Goal: Information Seeking & Learning: Check status

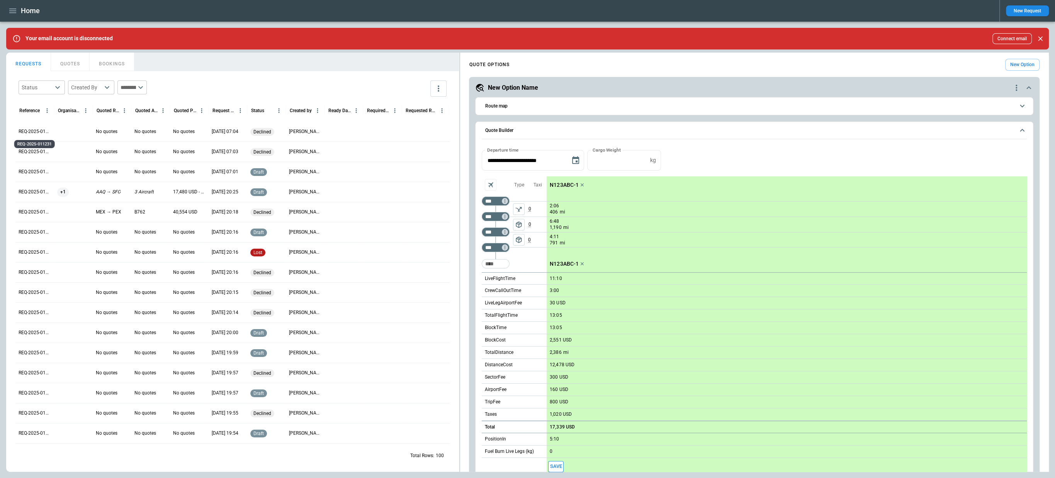
click at [41, 131] on p "REQ-2025-011231" at bounding box center [35, 131] width 32 height 7
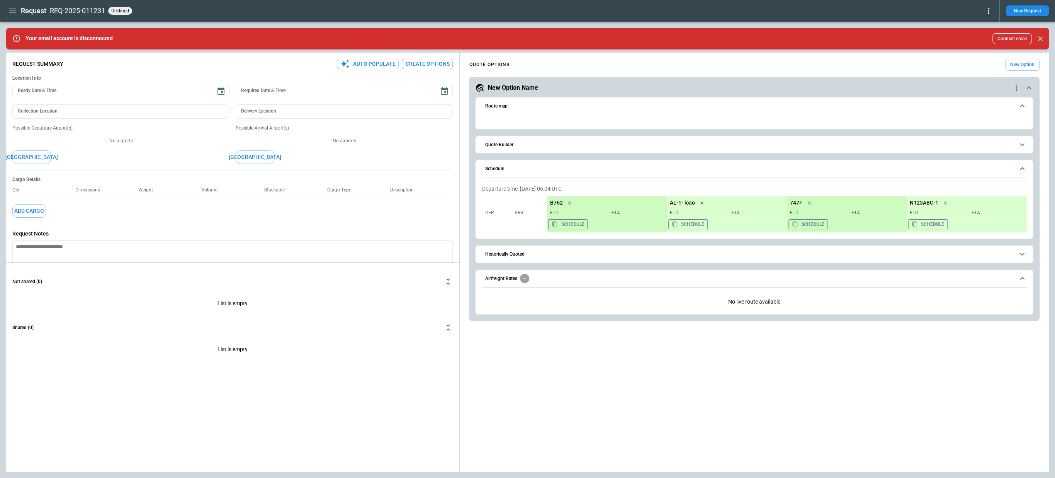
type textarea "*"
type input "**********"
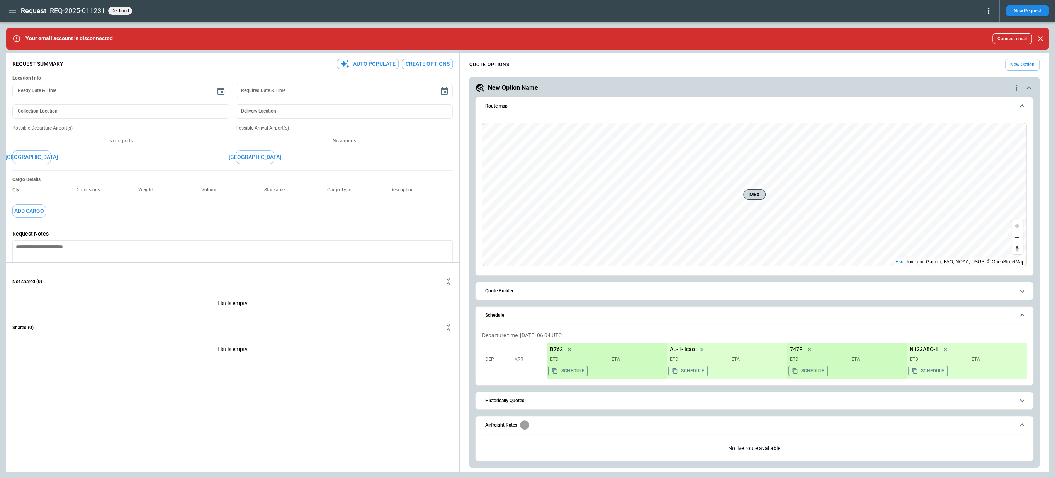
click at [1039, 40] on icon "Close" at bounding box center [1041, 39] width 8 height 8
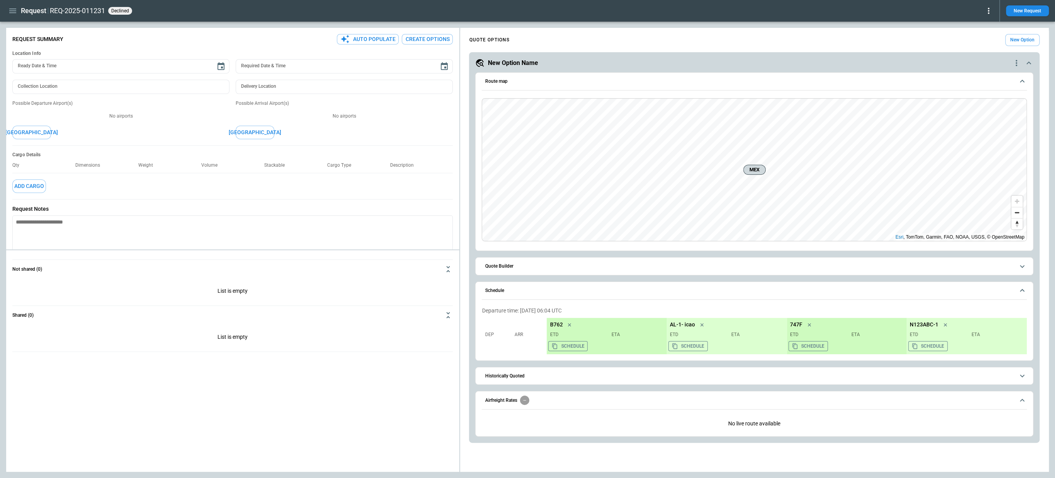
click at [988, 12] on icon at bounding box center [989, 11] width 2 height 6
click at [988, 12] on div at bounding box center [527, 239] width 1055 height 478
click at [10, 10] on icon "button" at bounding box center [12, 10] width 9 height 9
click at [18, 25] on li "Home" at bounding box center [35, 27] width 58 height 13
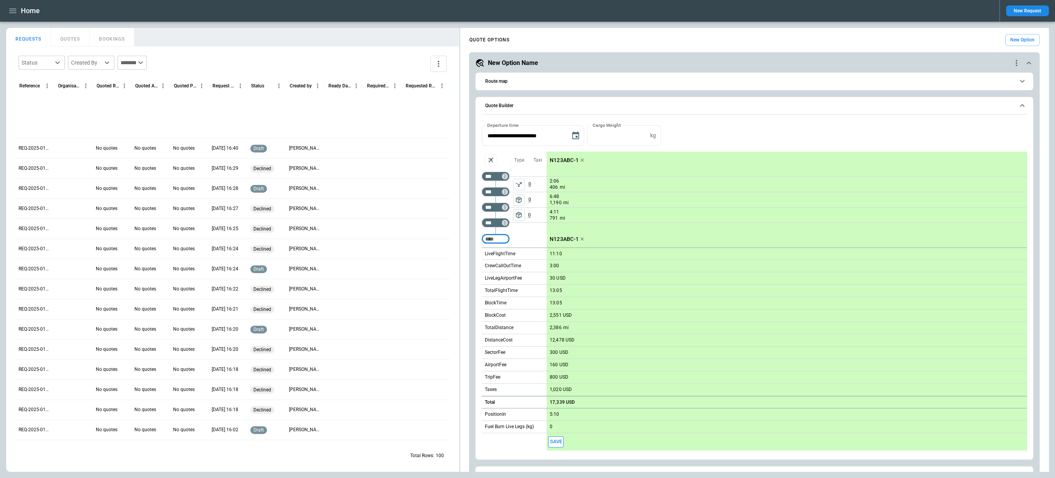
scroll to position [465, 0]
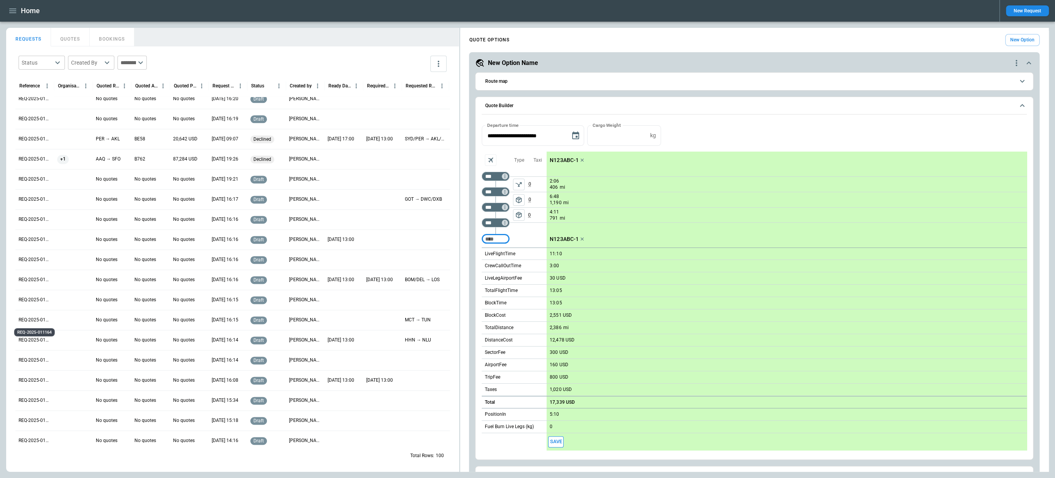
click at [34, 322] on p "REQ-2025-011164" at bounding box center [35, 319] width 32 height 7
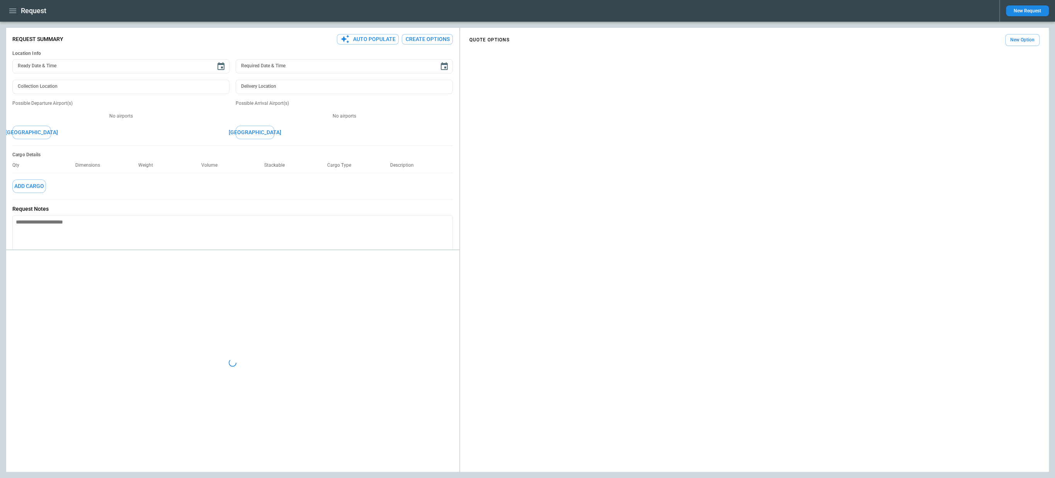
type textarea "*"
type input "**********"
type textarea "*"
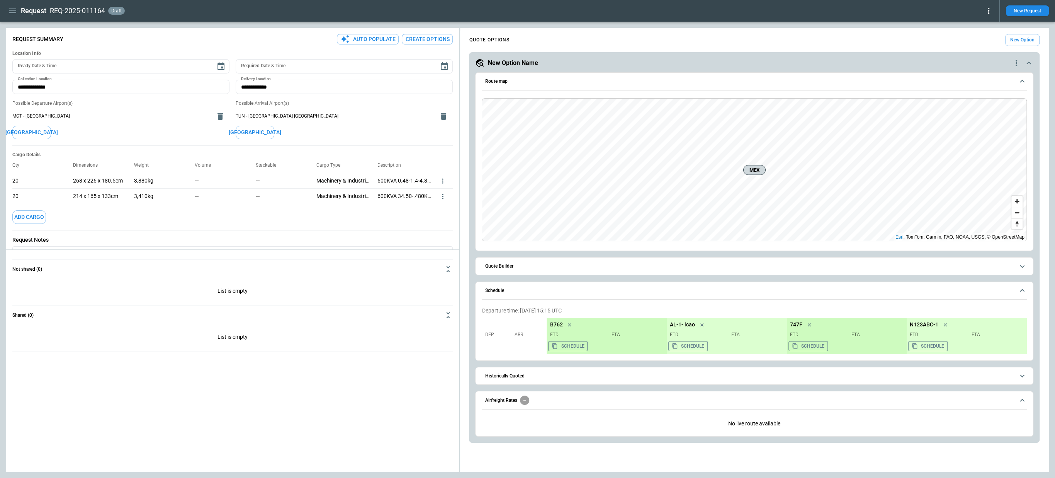
click at [607, 269] on button "Quote Builder" at bounding box center [754, 265] width 545 height 17
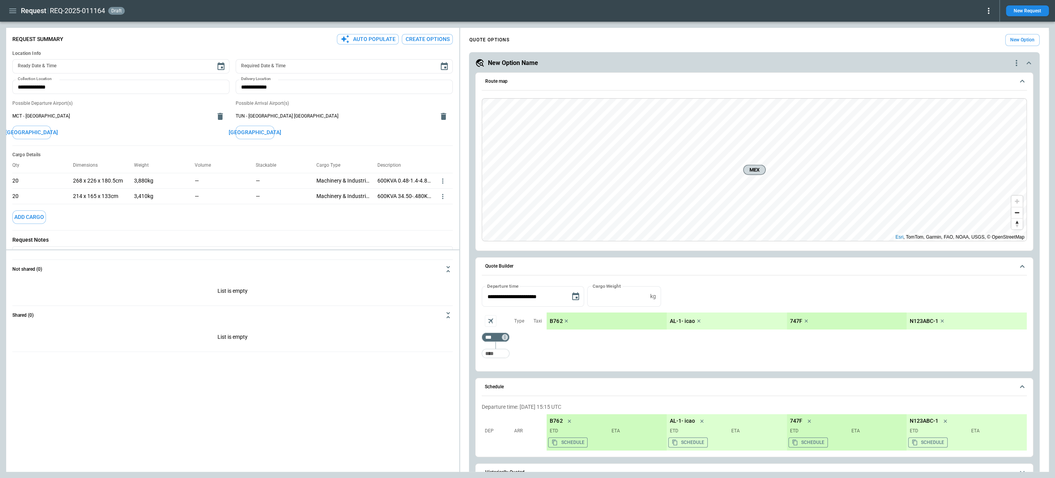
click at [607, 269] on button "Quote Builder" at bounding box center [754, 266] width 545 height 18
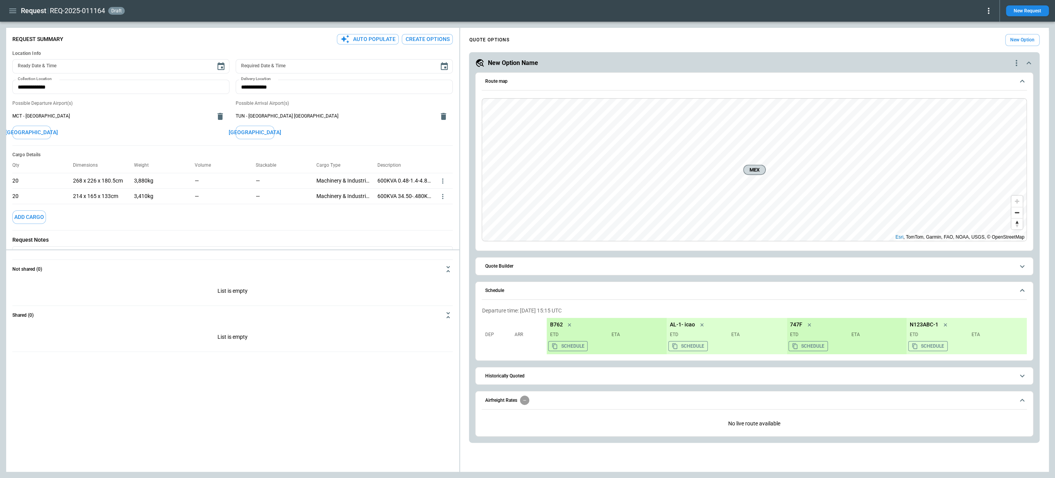
click at [612, 86] on button "Route map" at bounding box center [754, 82] width 545 height 18
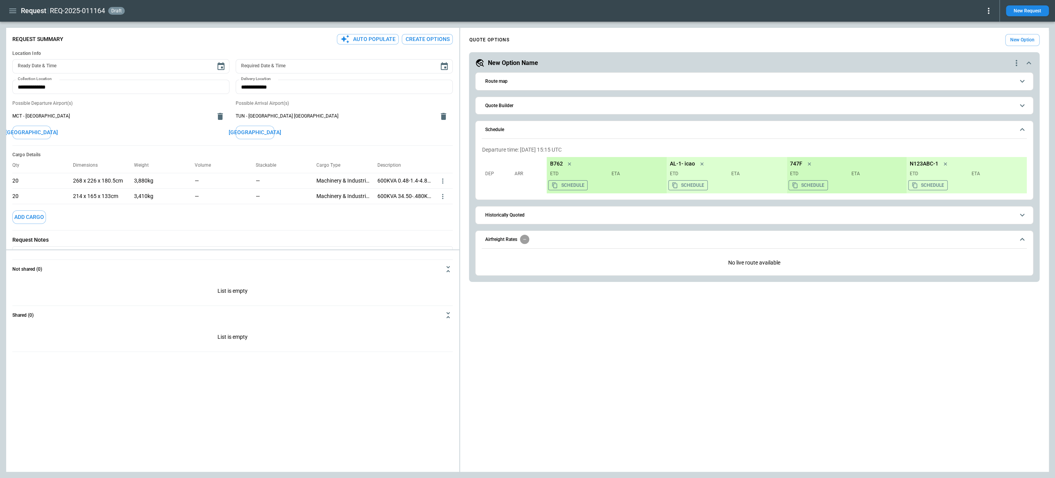
click at [671, 235] on span "Airfreight Rates" at bounding box center [749, 239] width 529 height 9
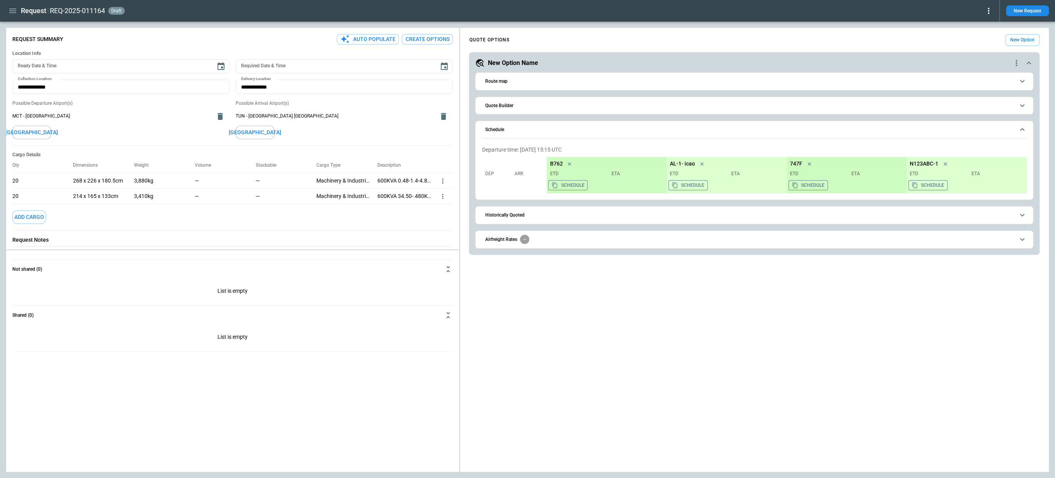
click at [985, 12] on icon at bounding box center [988, 10] width 9 height 9
click at [977, 46] on button "Decline" at bounding box center [977, 46] width 29 height 11
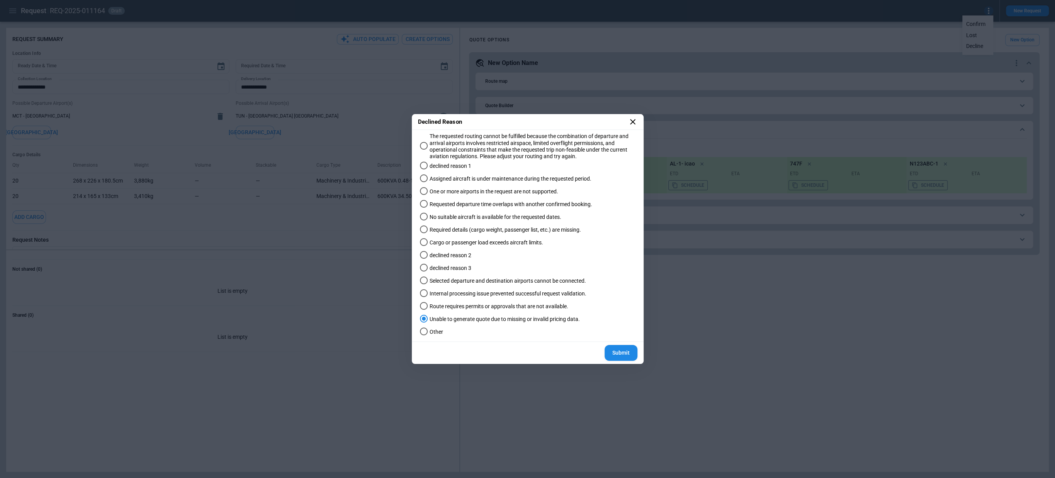
click at [436, 263] on label "declined reason 3" at bounding box center [524, 268] width 214 height 13
click at [436, 253] on span "declined reason 2" at bounding box center [451, 255] width 42 height 7
click at [635, 120] on icon at bounding box center [632, 121] width 9 height 9
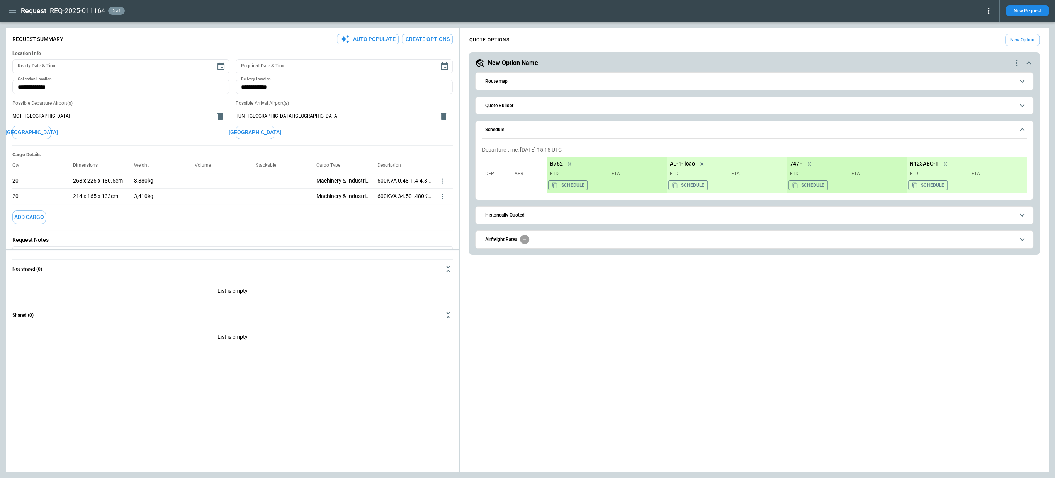
click at [989, 11] on icon at bounding box center [988, 10] width 9 height 9
click at [973, 36] on button "Lost" at bounding box center [977, 35] width 29 height 11
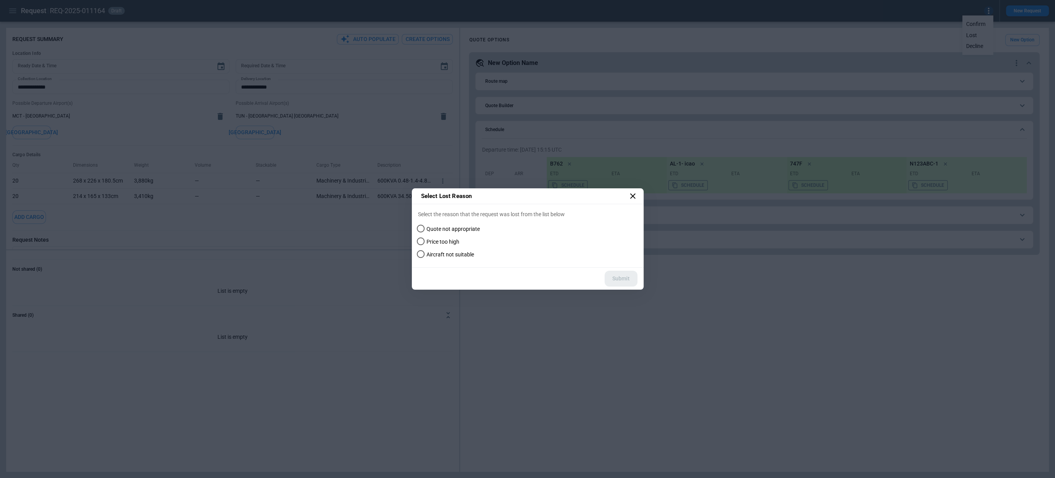
click at [629, 195] on icon at bounding box center [632, 195] width 9 height 9
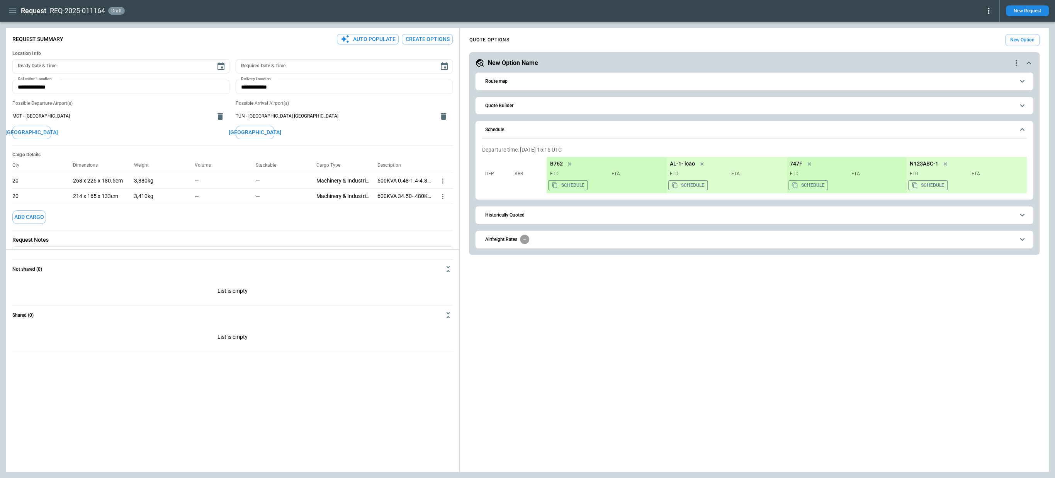
click at [12, 12] on icon "button" at bounding box center [12, 10] width 9 height 9
click at [30, 102] on li "Settings" at bounding box center [35, 104] width 58 height 13
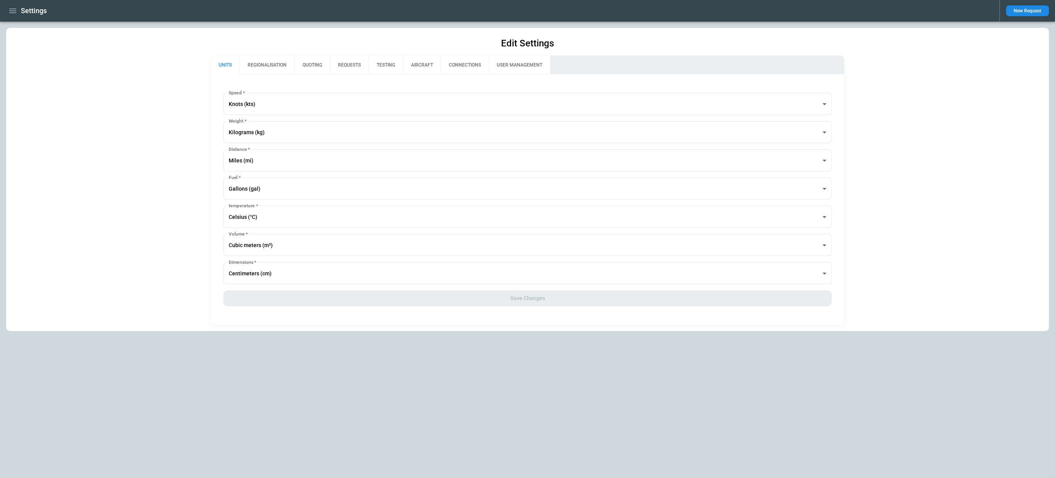
click at [311, 61] on button "QUOTING" at bounding box center [312, 65] width 36 height 19
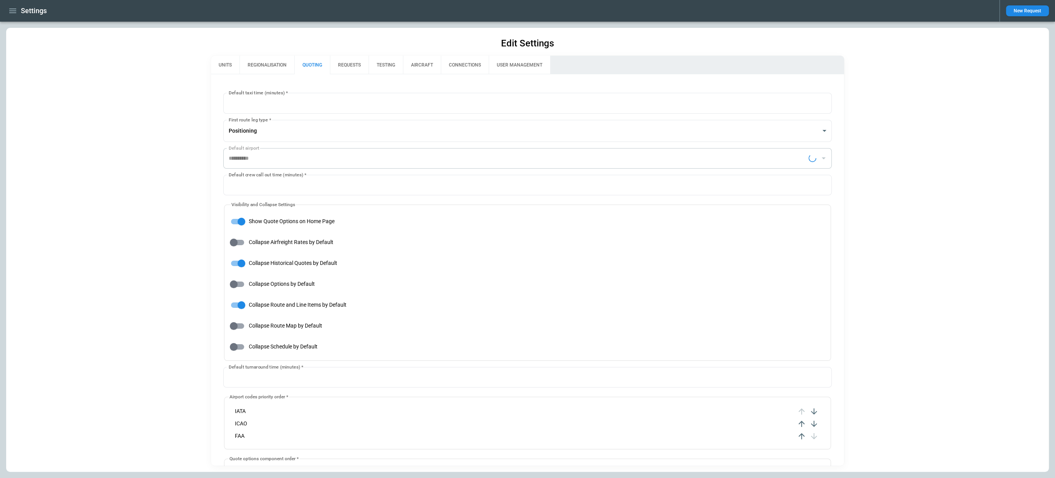
type input "**********"
click at [354, 62] on button "REQUESTS" at bounding box center [349, 65] width 39 height 19
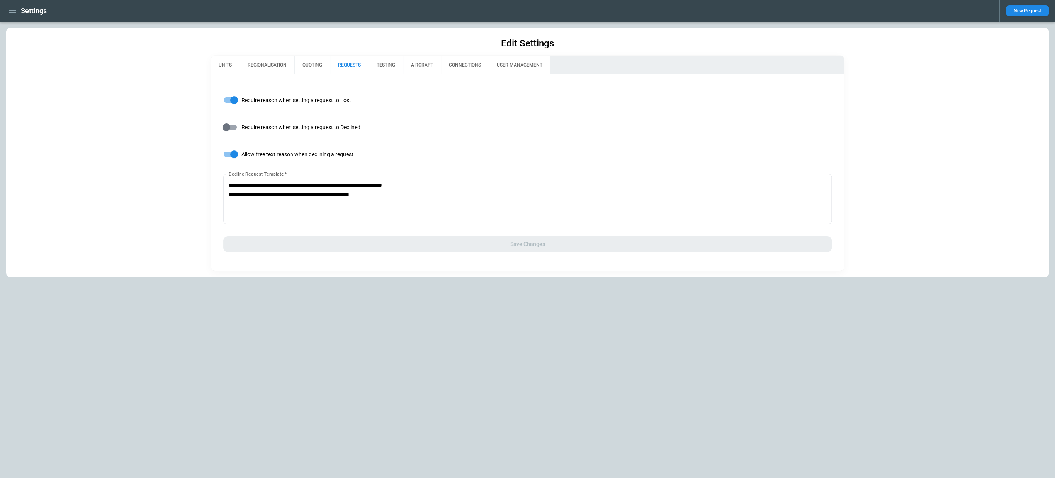
click at [423, 62] on button "AIRCRAFT" at bounding box center [422, 65] width 38 height 19
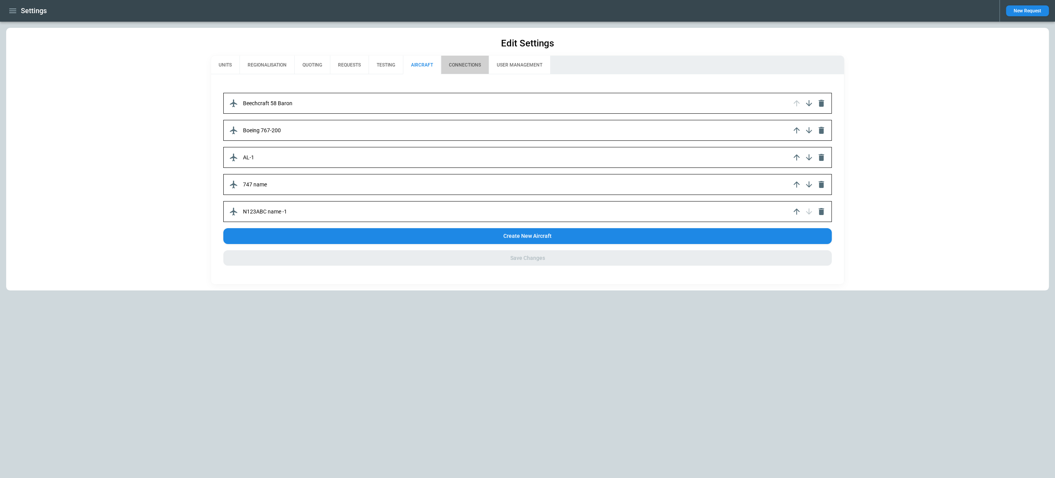
click at [465, 61] on button "CONNECTIONS" at bounding box center [465, 65] width 48 height 19
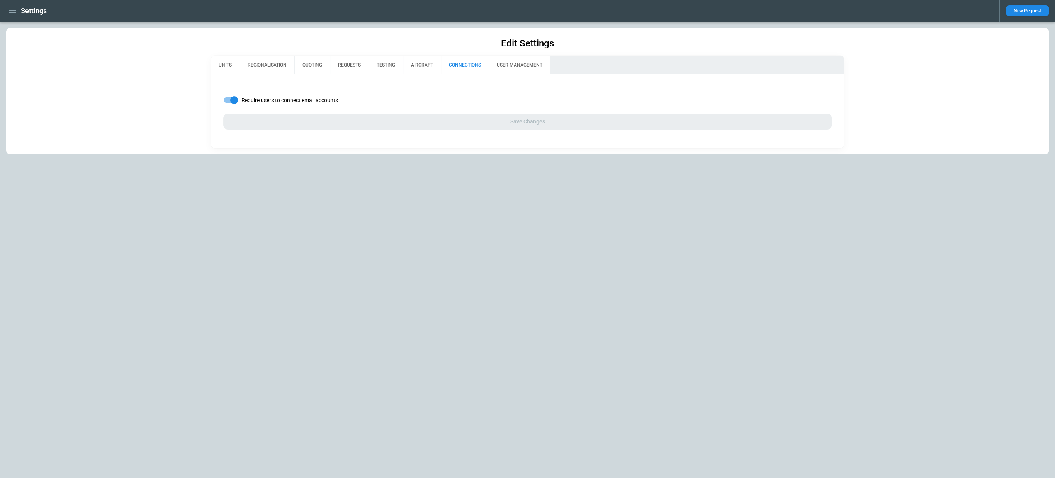
click at [507, 63] on button "USER MANAGEMENT" at bounding box center [519, 65] width 61 height 19
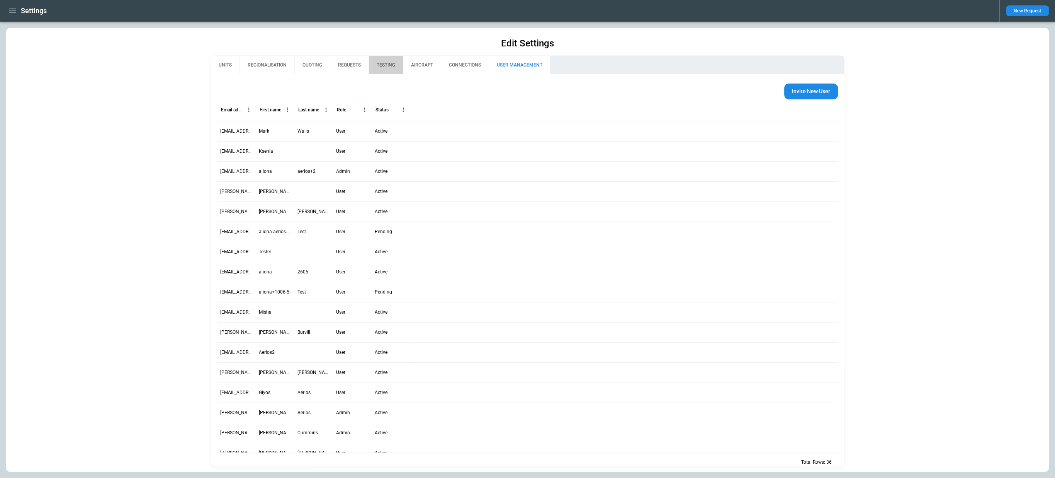
click at [395, 62] on button "TESTING" at bounding box center [386, 65] width 34 height 19
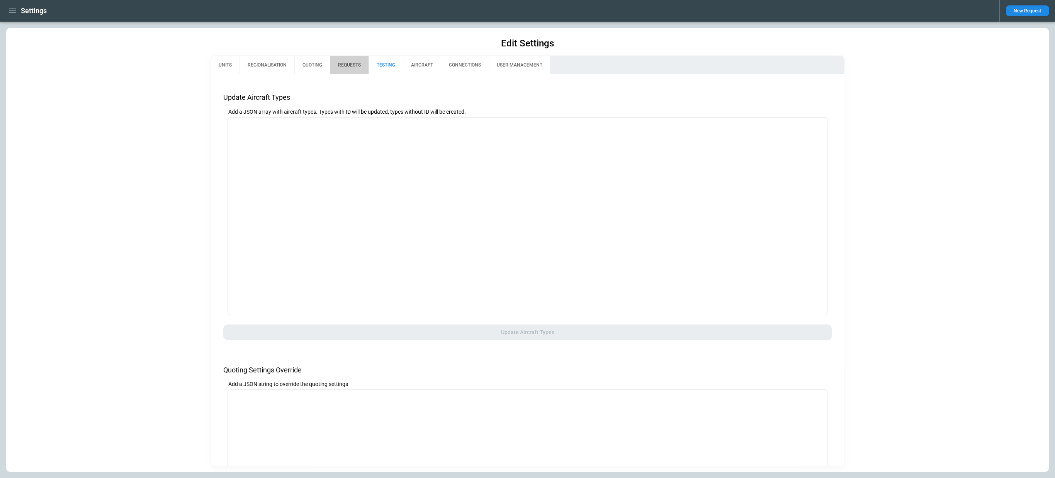
click at [342, 61] on button "REQUESTS" at bounding box center [349, 65] width 39 height 19
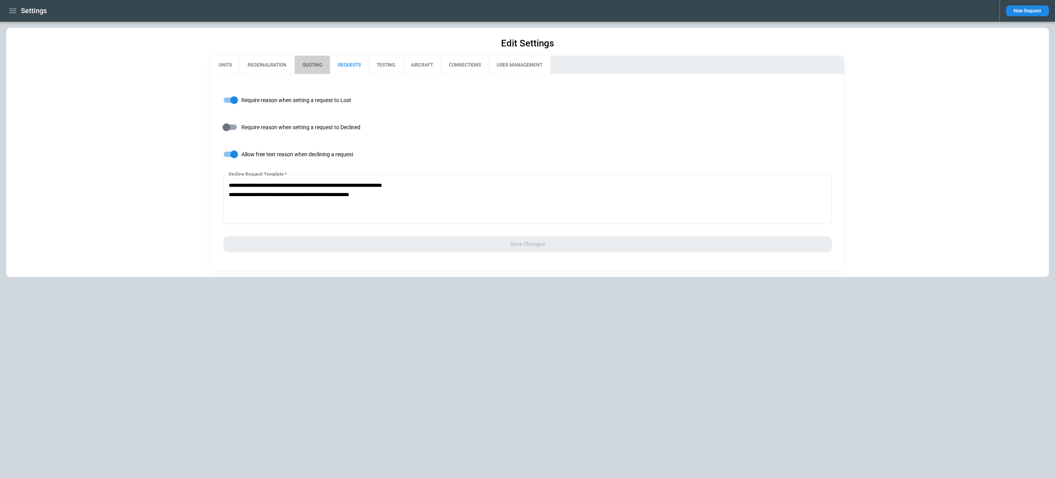
click at [316, 64] on button "QUOTING" at bounding box center [312, 65] width 36 height 19
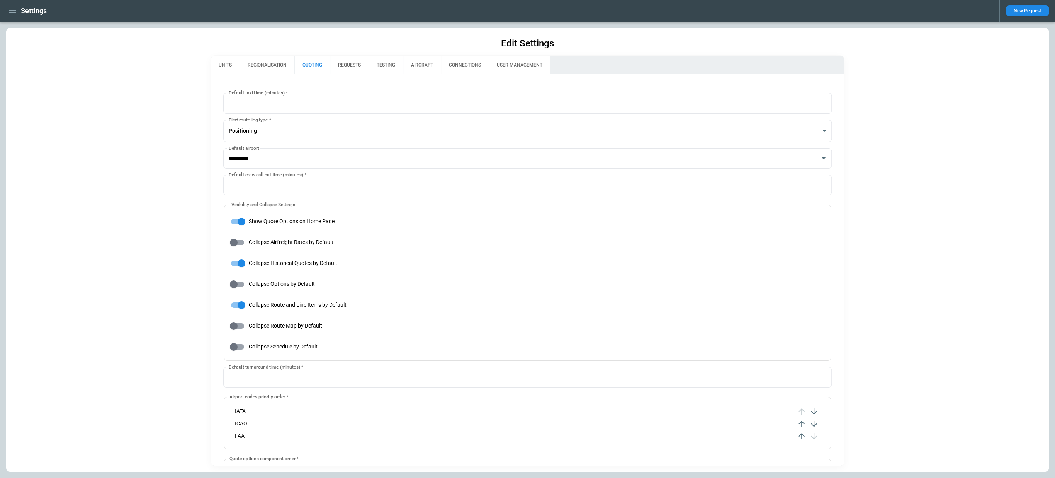
type input "**********"
click at [17, 14] on icon "button" at bounding box center [12, 10] width 9 height 9
click at [18, 25] on li "Home" at bounding box center [35, 27] width 58 height 13
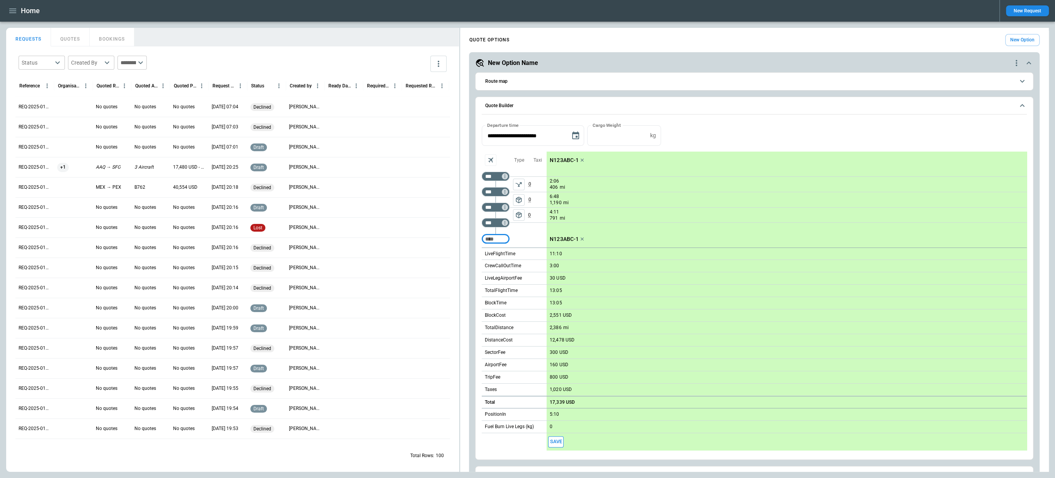
click at [1026, 15] on button "New Request" at bounding box center [1027, 10] width 43 height 11
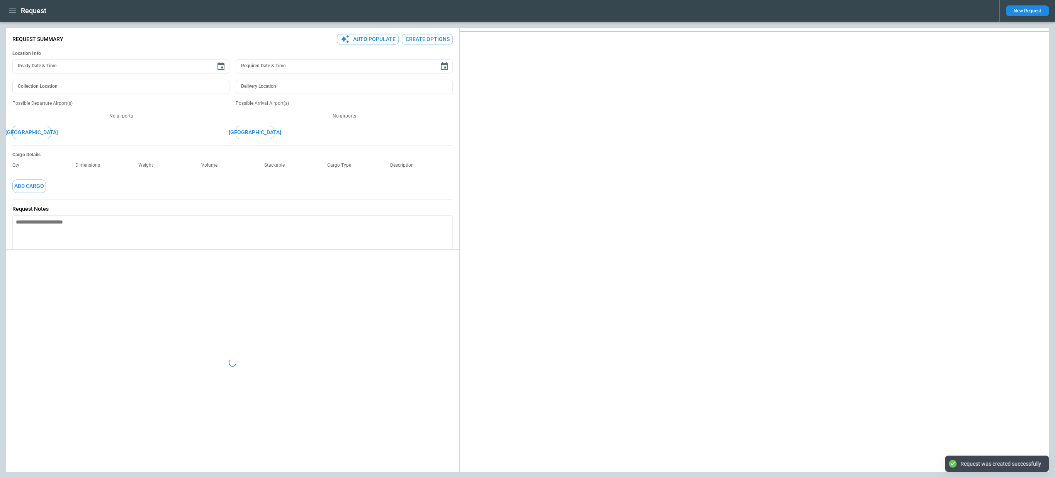
type textarea "*"
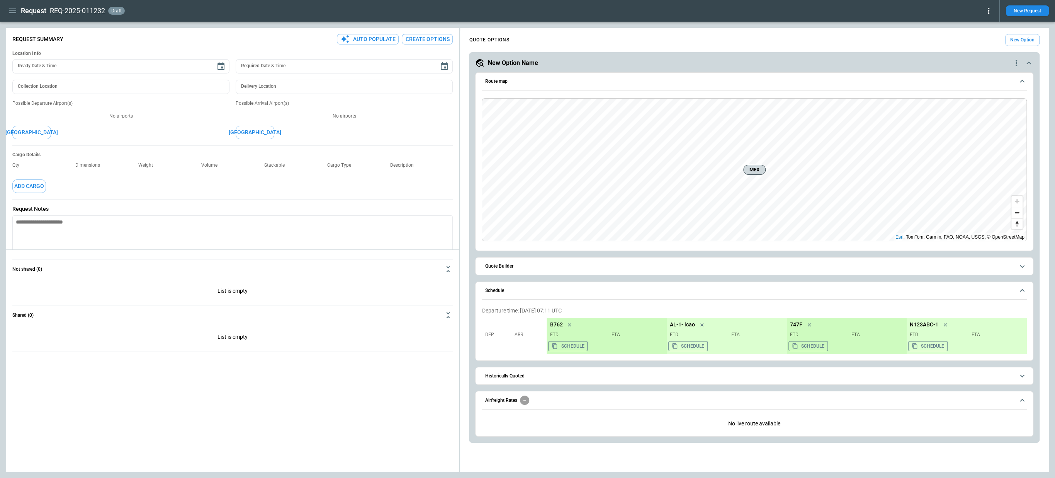
click at [508, 294] on button "Schedule" at bounding box center [754, 291] width 545 height 18
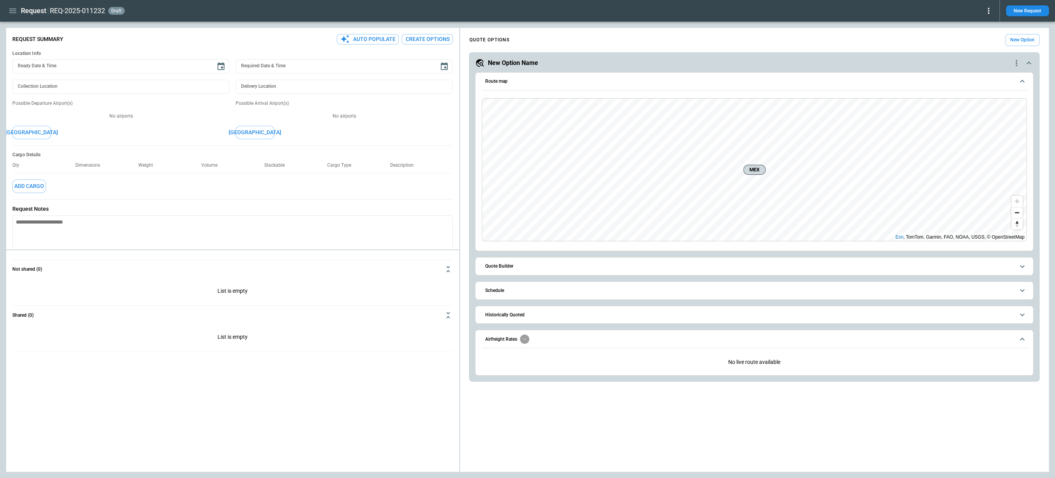
click at [528, 88] on button "Route map" at bounding box center [754, 82] width 545 height 18
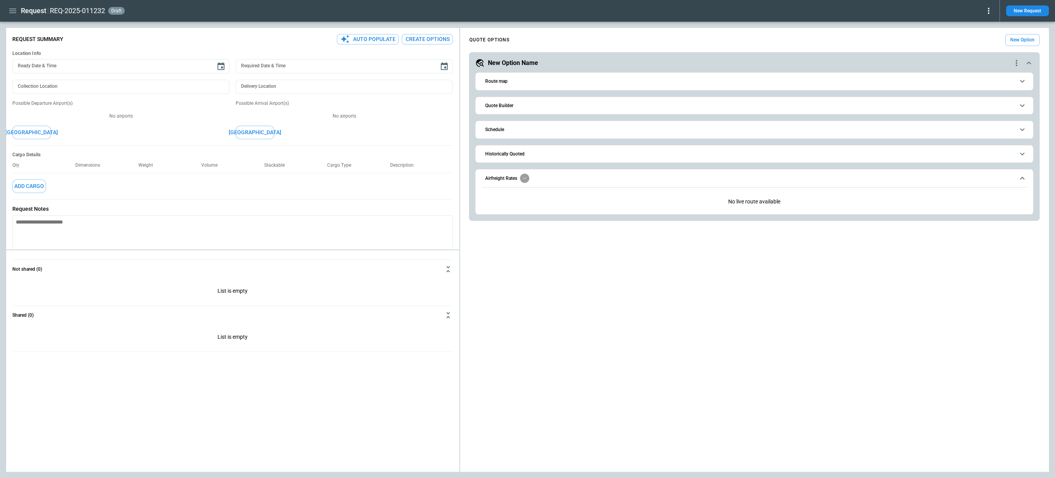
click at [535, 175] on span "Airfreight Rates" at bounding box center [749, 177] width 529 height 9
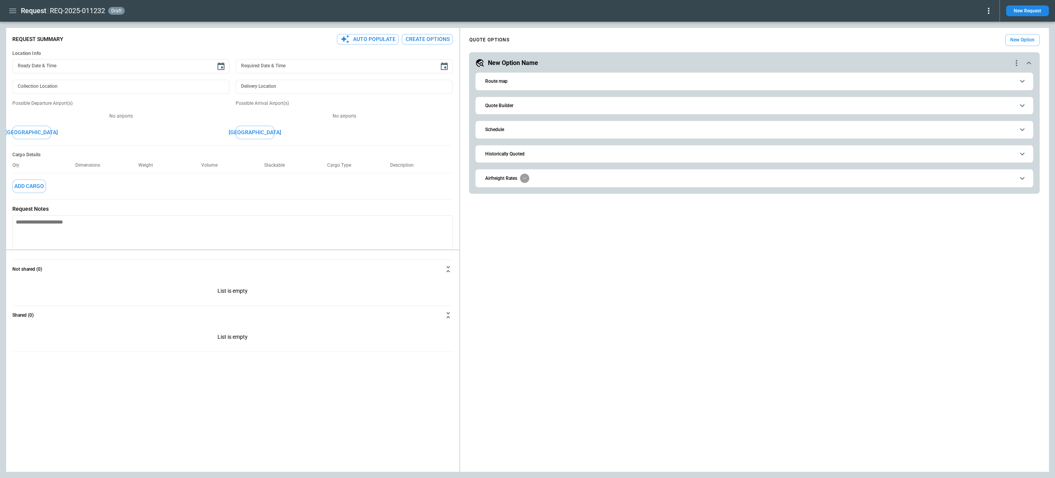
click at [991, 11] on icon at bounding box center [988, 10] width 9 height 9
click at [874, 46] on div at bounding box center [527, 239] width 1055 height 478
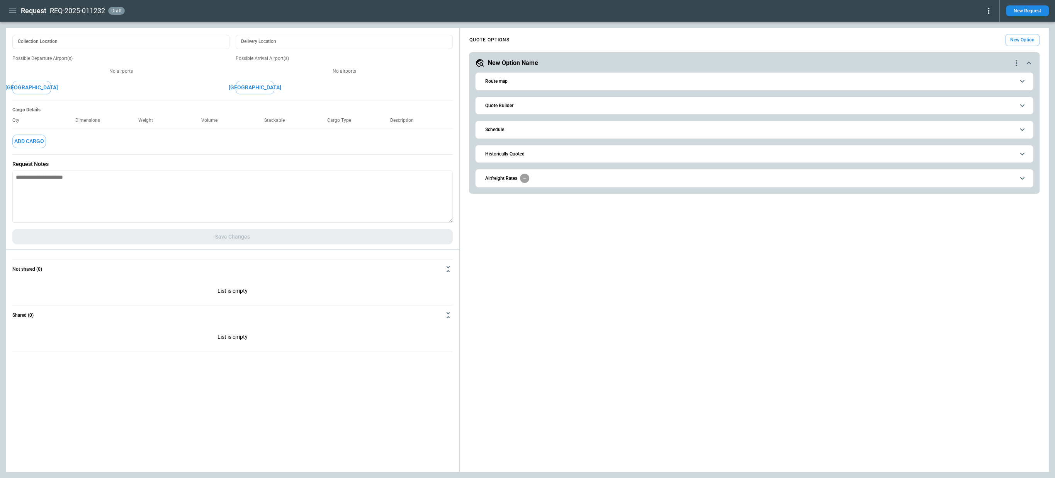
click at [156, 250] on div at bounding box center [230, 251] width 447 height 3
click at [148, 325] on div "**********" at bounding box center [527, 250] width 1043 height 444
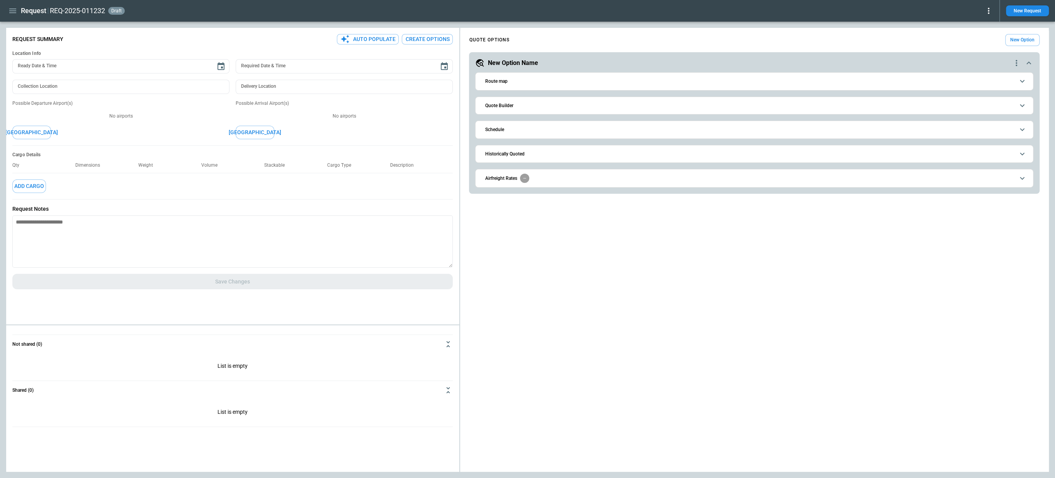
scroll to position [0, 0]
click at [12, 11] on icon "button" at bounding box center [12, 10] width 9 height 9
click at [15, 25] on li "Home" at bounding box center [35, 27] width 58 height 13
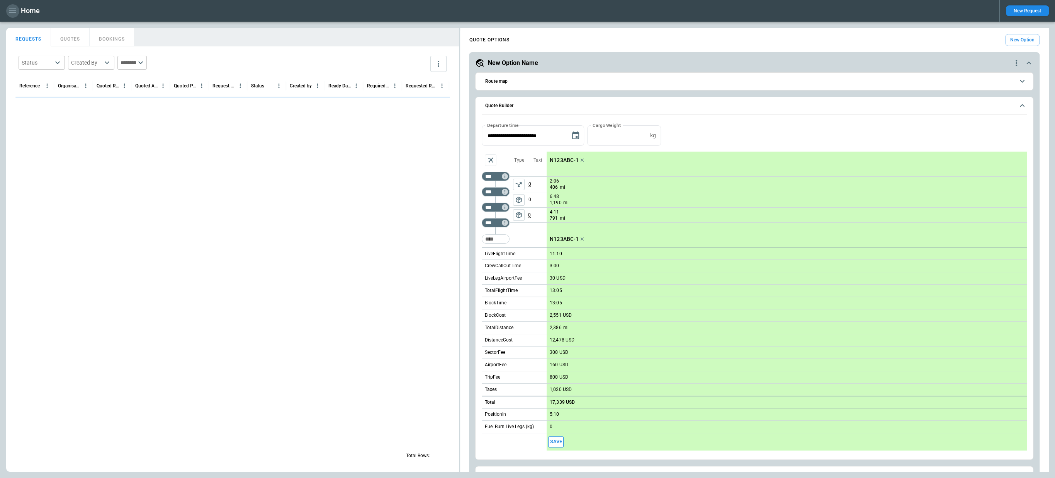
click at [11, 13] on icon "button" at bounding box center [12, 10] width 9 height 9
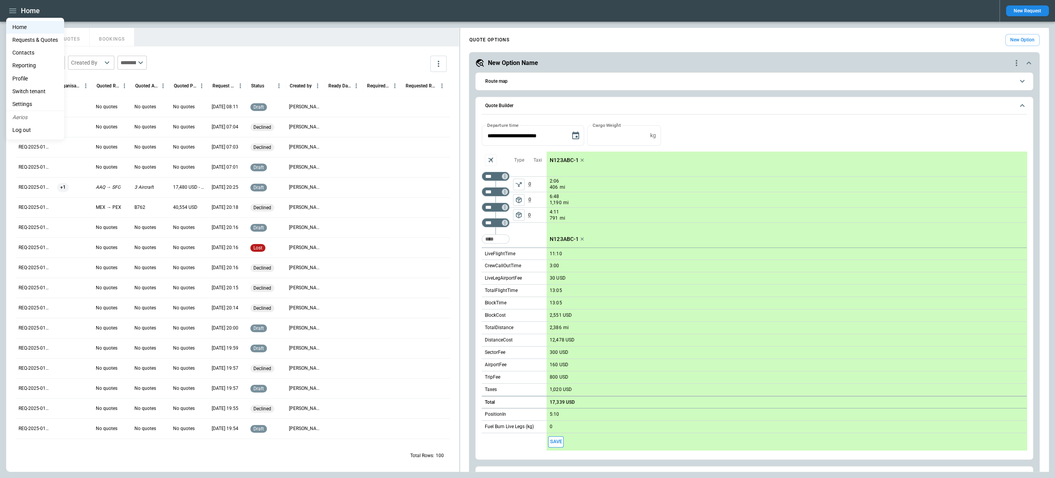
click at [22, 59] on li "Reporting" at bounding box center [35, 65] width 58 height 13
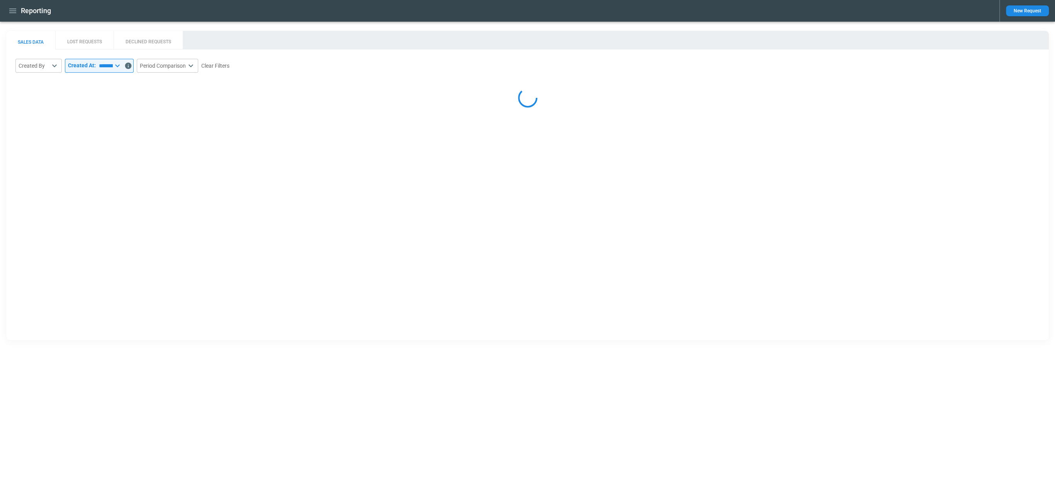
click at [80, 43] on button "LOST REQUESTS" at bounding box center [84, 40] width 58 height 19
click at [53, 67] on icon "Data includes activity through 26/08/2025 (end of day UTC)" at bounding box center [49, 66] width 7 height 7
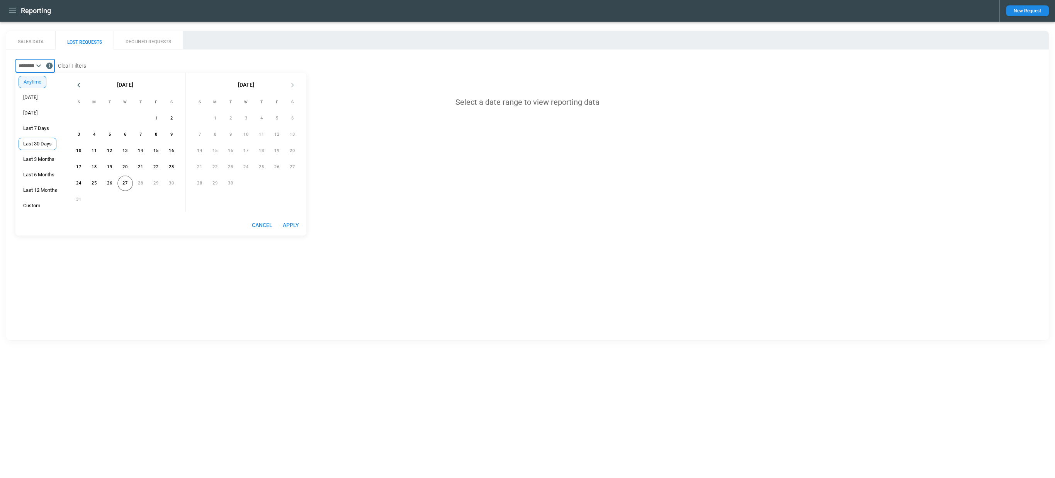
click at [48, 145] on span "Last 30 Days" at bounding box center [37, 144] width 37 height 6
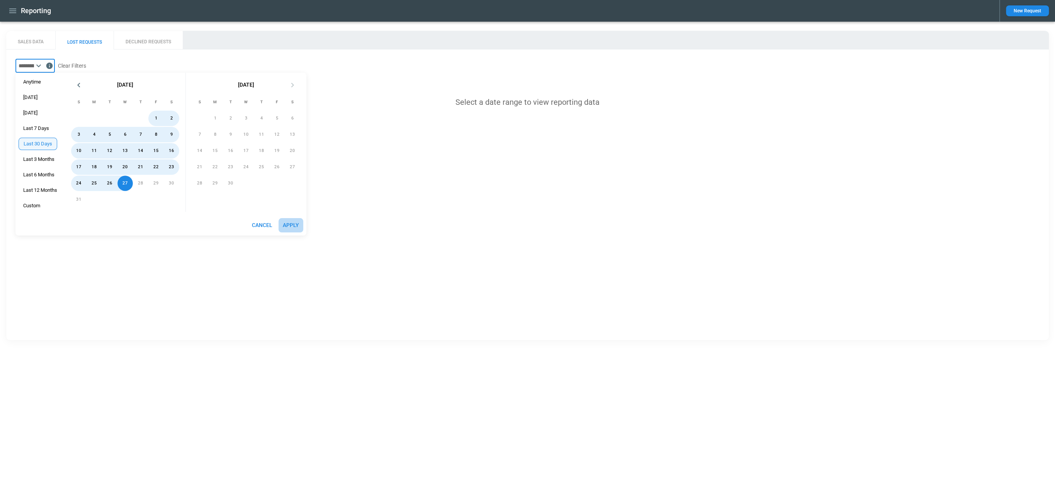
click at [295, 222] on button "Apply" at bounding box center [291, 225] width 25 height 14
type input "**********"
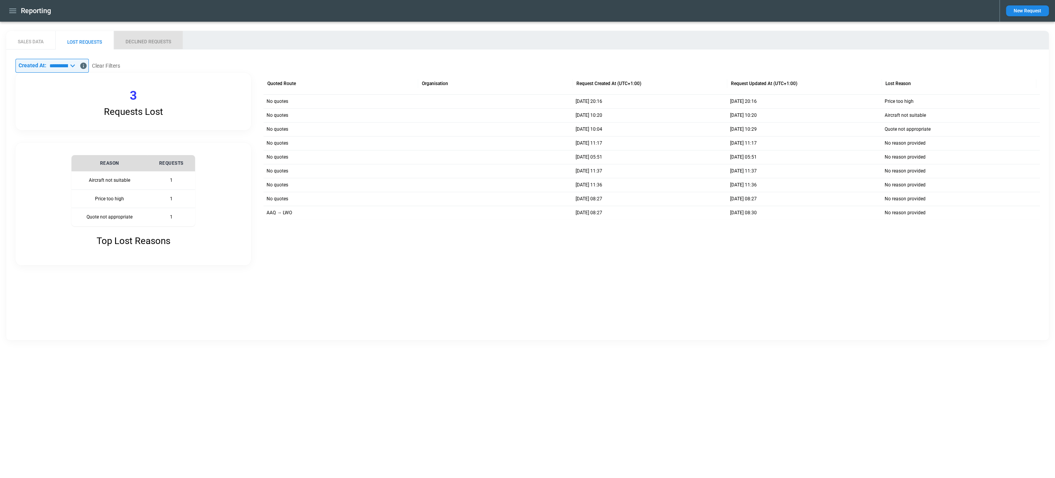
click at [147, 39] on button "DECLINED REQUESTS" at bounding box center [148, 40] width 69 height 19
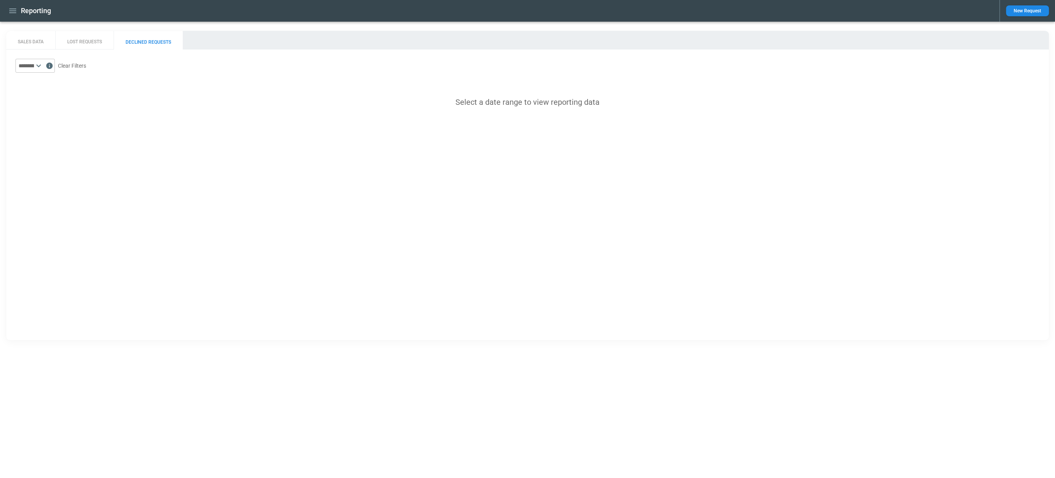
click at [34, 68] on input "text" at bounding box center [24, 66] width 19 height 14
click at [48, 146] on span "Last 30 Days" at bounding box center [37, 144] width 37 height 6
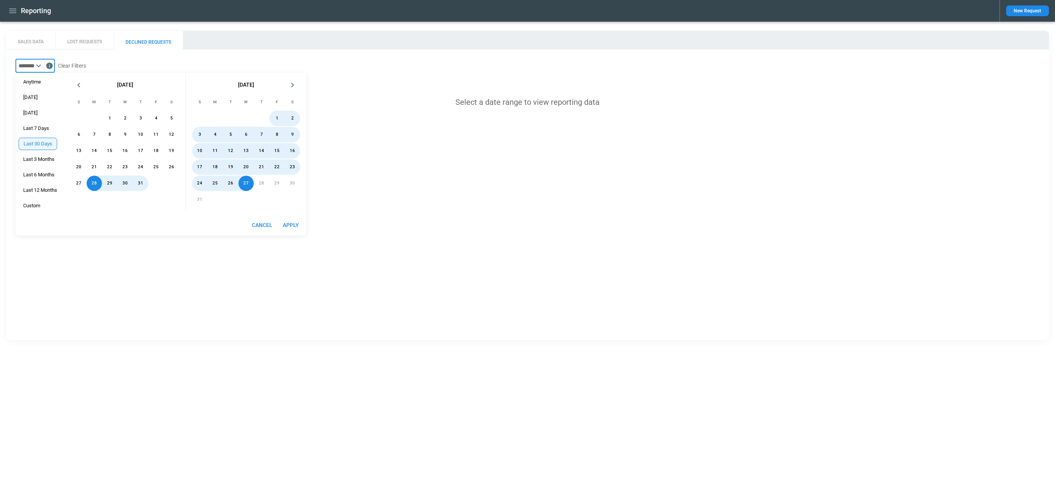
click at [281, 279] on div "SALES DATA LOST REQUESTS DECLINED REQUESTS ​ Clear Filters Select a date range …" at bounding box center [527, 185] width 1043 height 309
type input "**********"
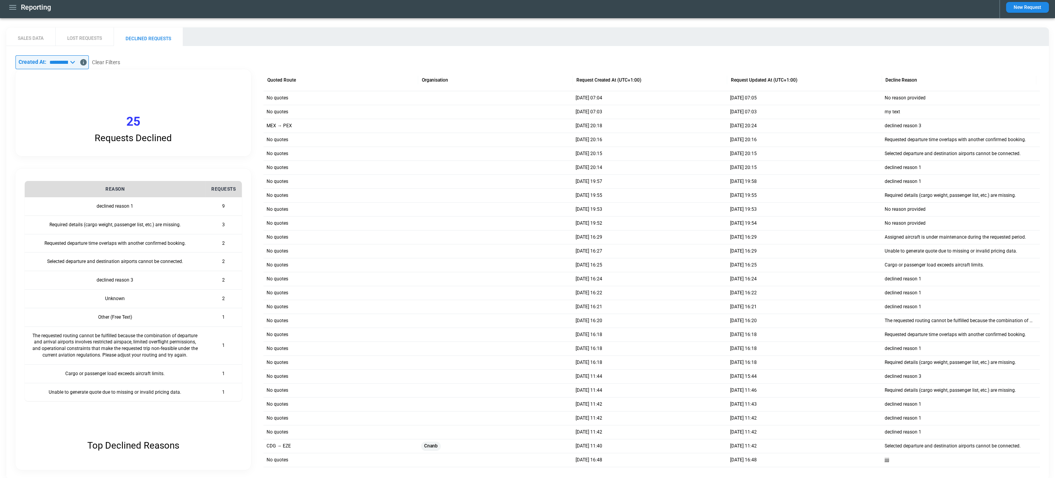
scroll to position [0, 0]
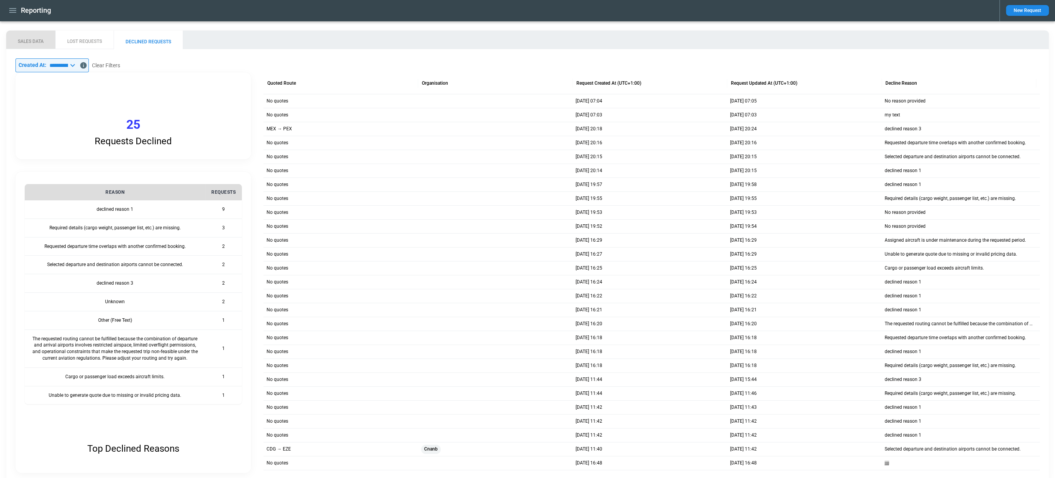
click at [36, 44] on button "SALES DATA" at bounding box center [30, 40] width 49 height 19
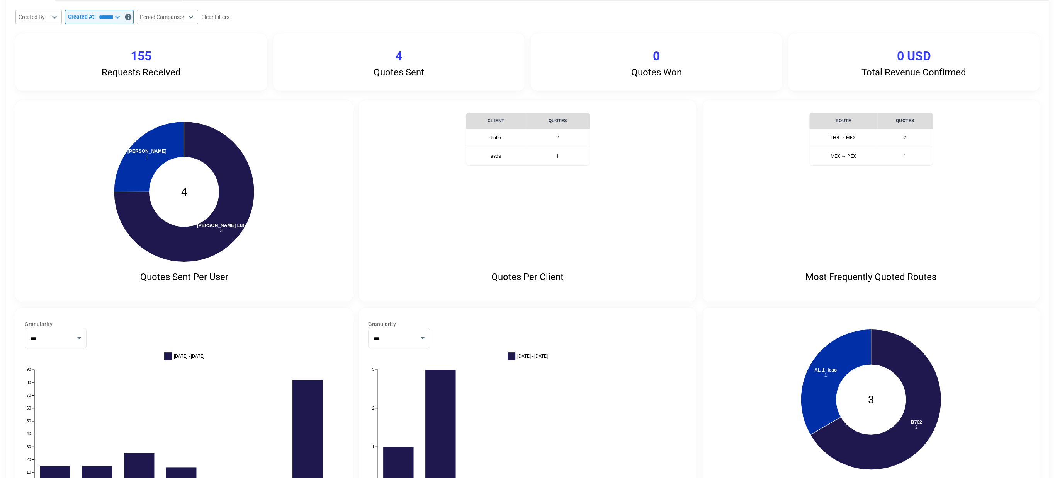
scroll to position [0, 0]
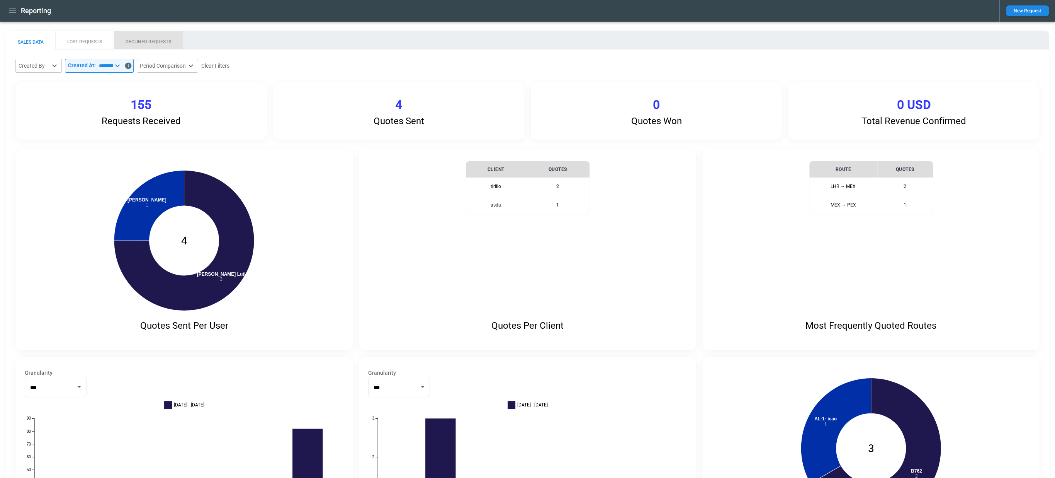
click at [150, 39] on button "DECLINED REQUESTS" at bounding box center [148, 40] width 69 height 19
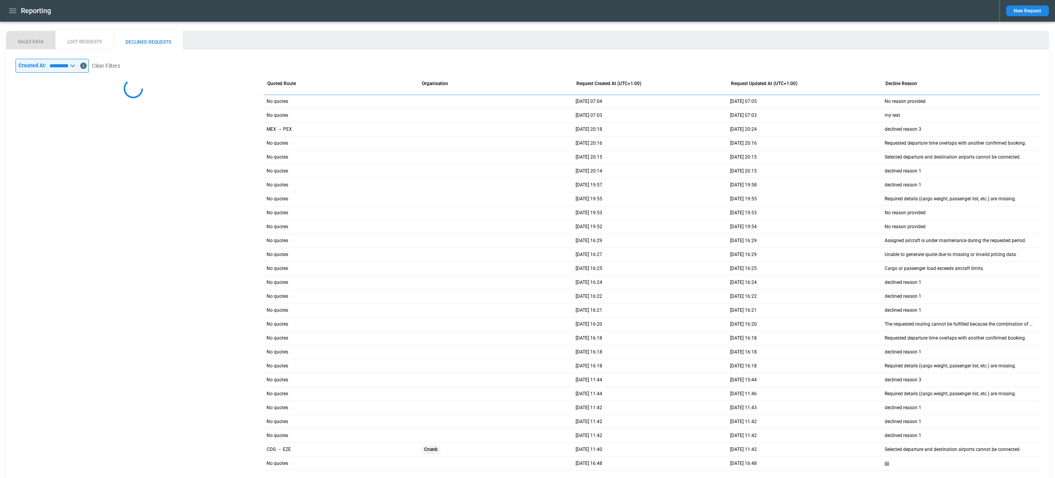
click at [30, 37] on button "SALES DATA" at bounding box center [30, 40] width 49 height 19
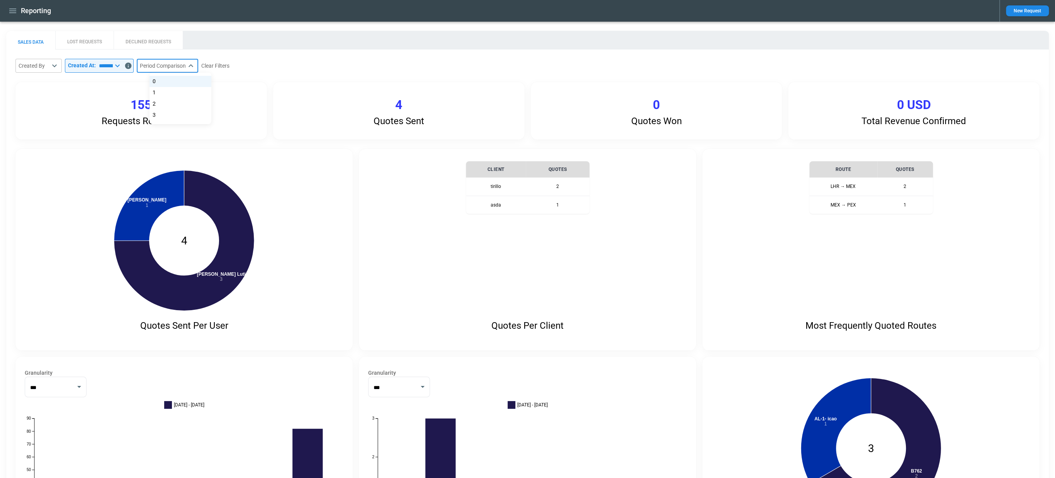
click at [203, 68] on body "**********" at bounding box center [527, 239] width 1055 height 478
click at [203, 68] on div at bounding box center [527, 239] width 1055 height 478
click at [141, 47] on button "DECLINED REQUESTS" at bounding box center [148, 40] width 69 height 19
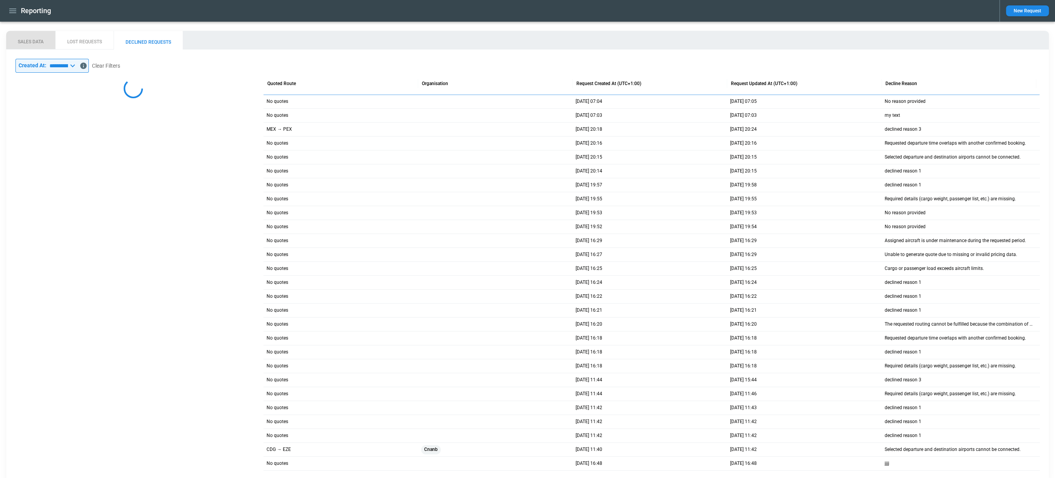
click at [46, 41] on button "SALES DATA" at bounding box center [30, 40] width 49 height 19
